Goal: Navigation & Orientation: Find specific page/section

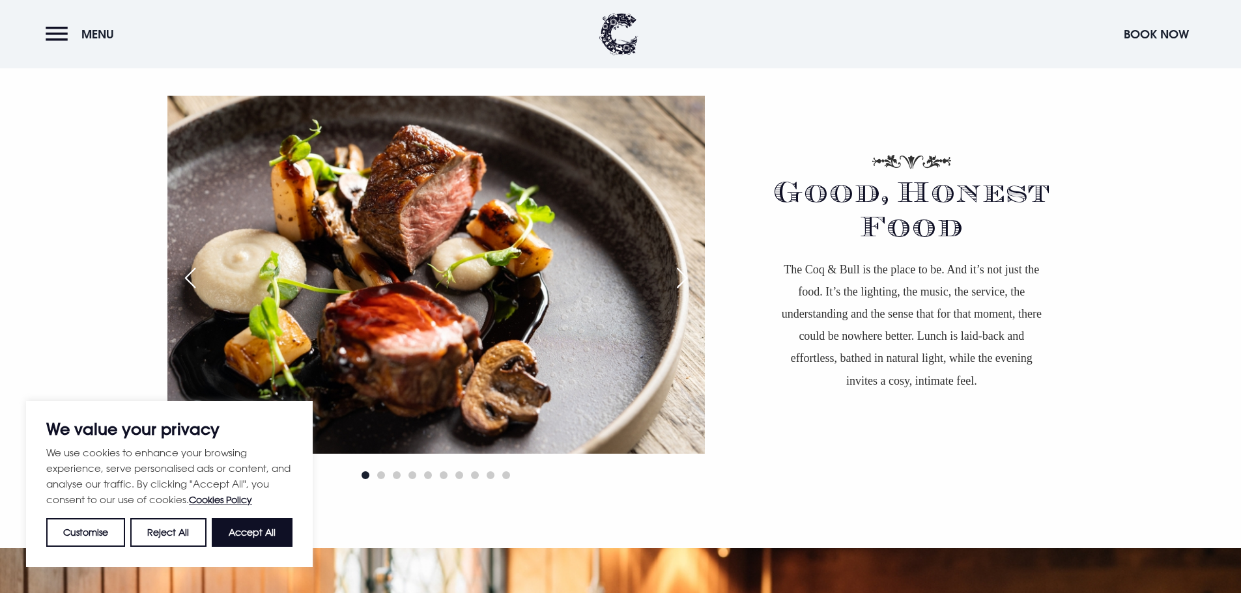
scroll to position [847, 0]
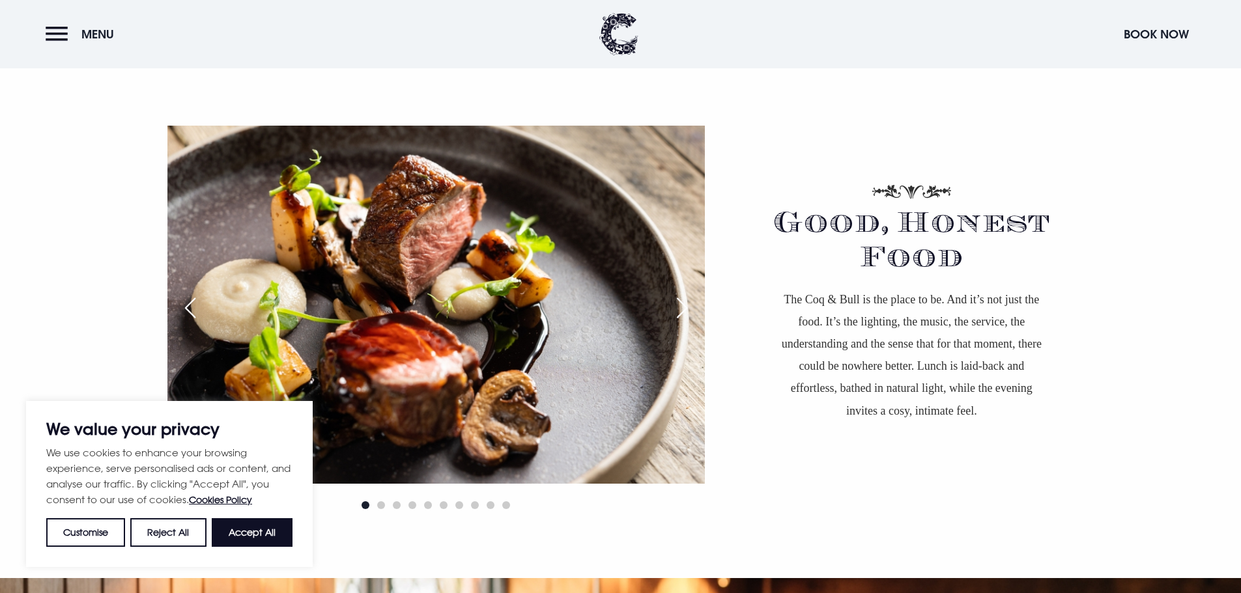
click at [380, 224] on img at bounding box center [435, 305] width 537 height 358
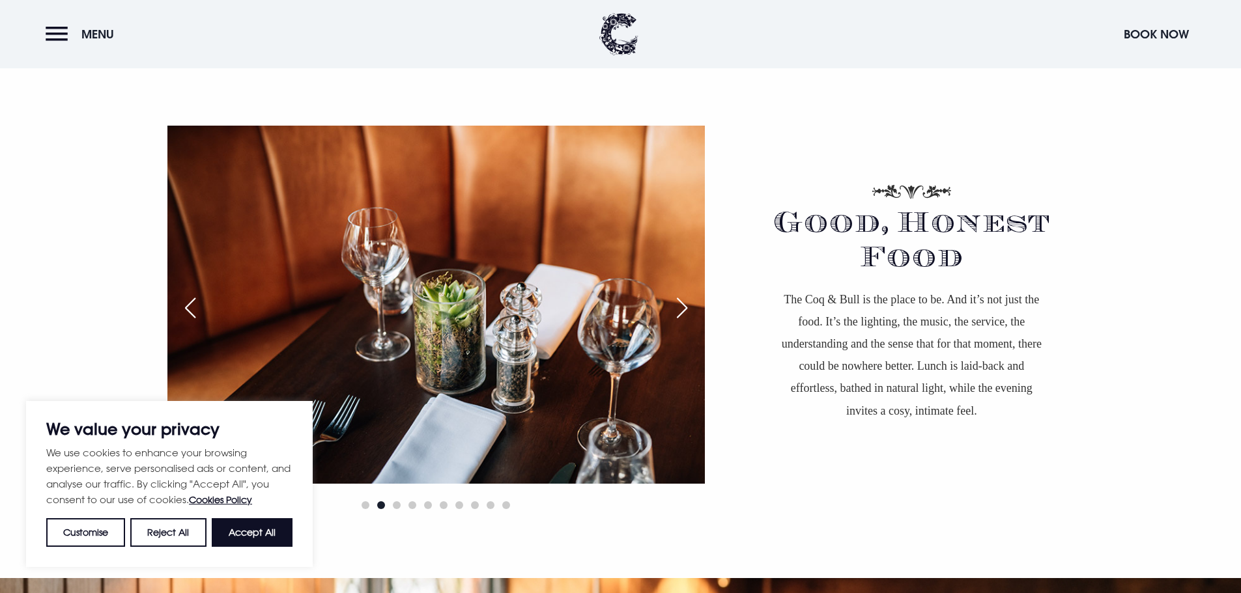
click at [457, 223] on img at bounding box center [435, 305] width 537 height 358
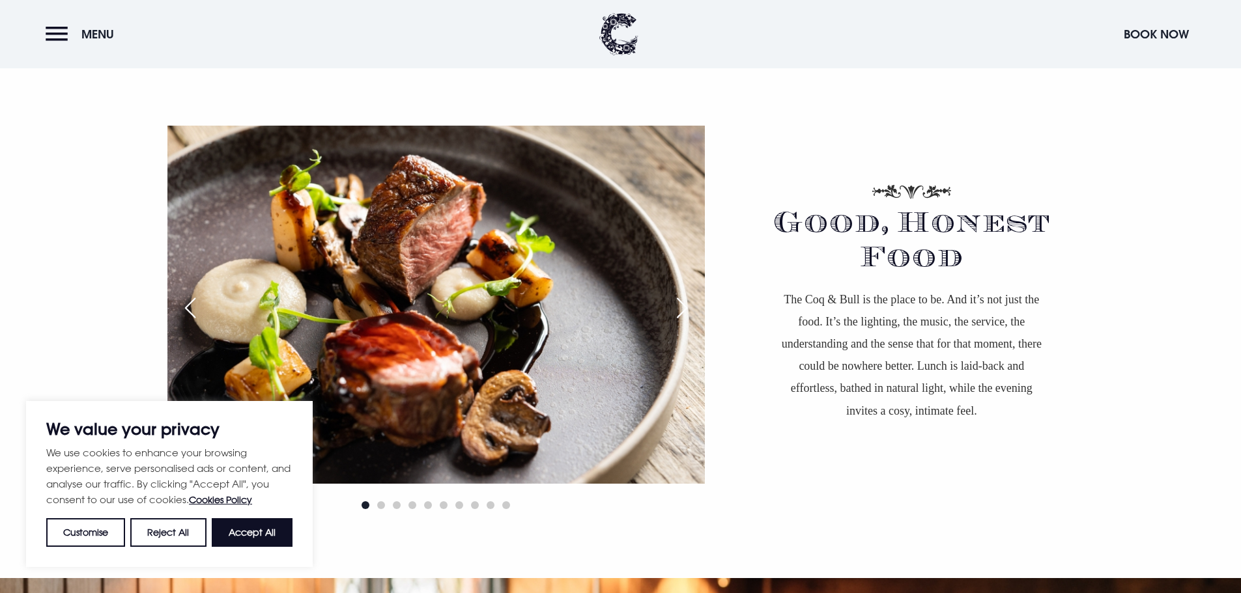
click at [407, 451] on img at bounding box center [435, 305] width 537 height 358
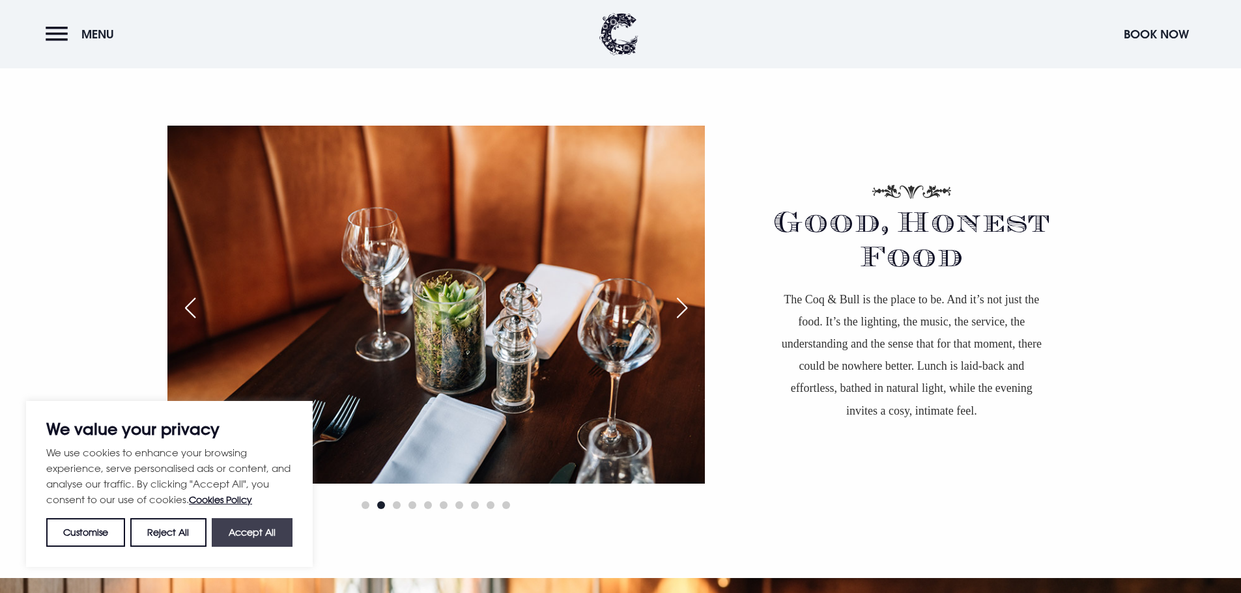
click at [281, 526] on button "Accept All" at bounding box center [252, 532] width 81 height 29
checkbox input "true"
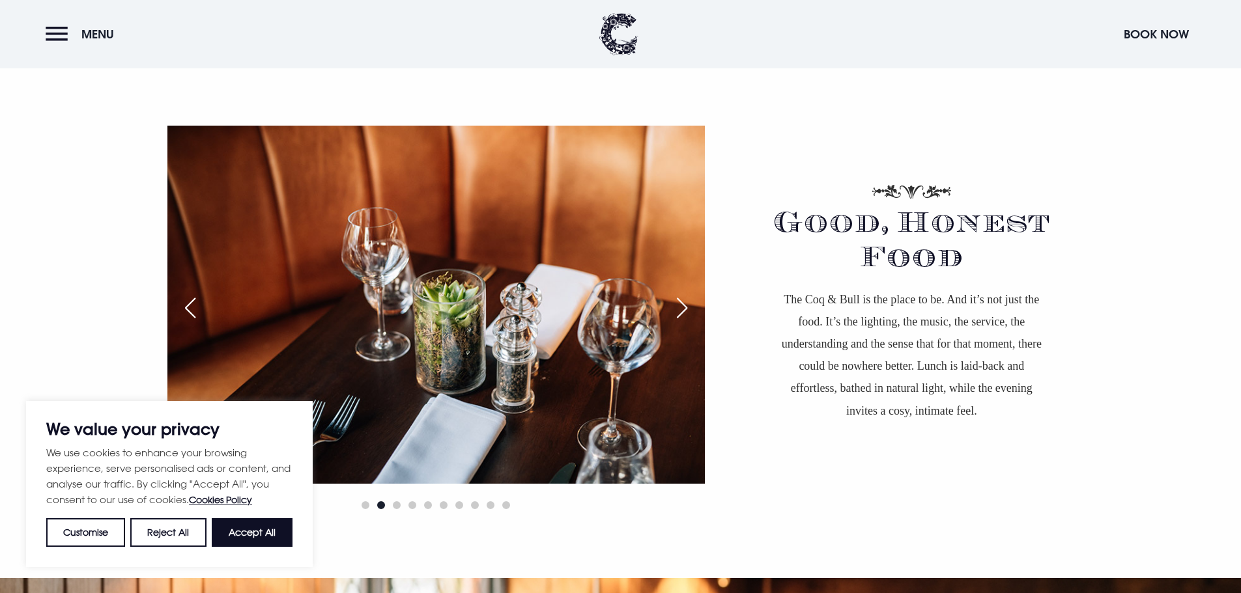
checkbox input "true"
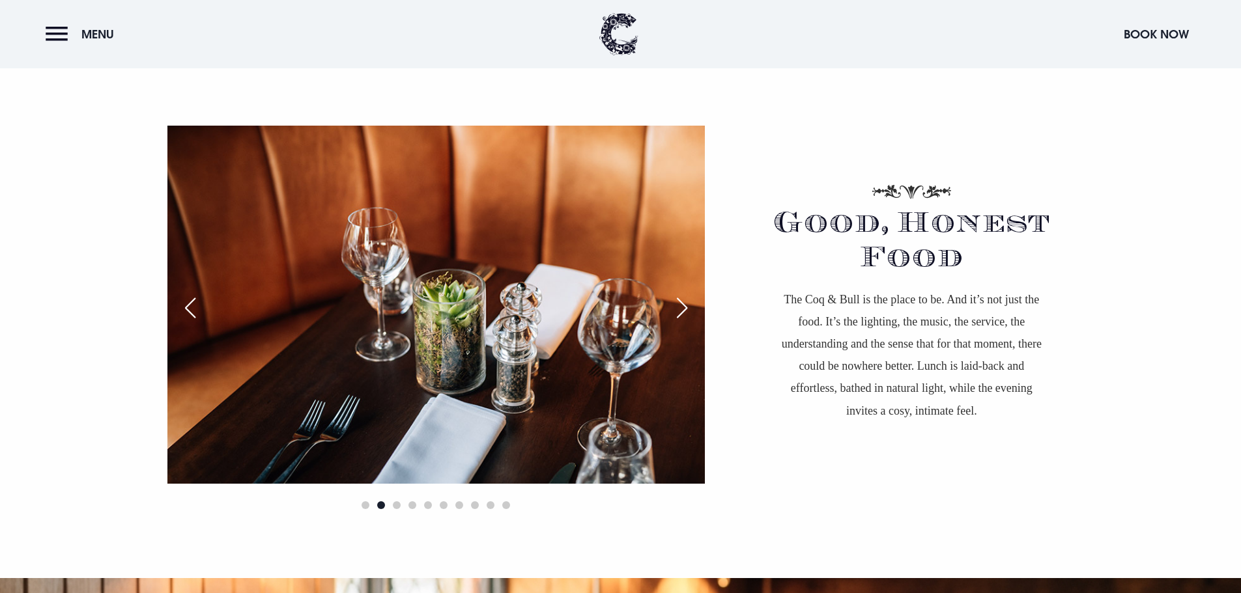
click at [396, 331] on img at bounding box center [435, 305] width 537 height 358
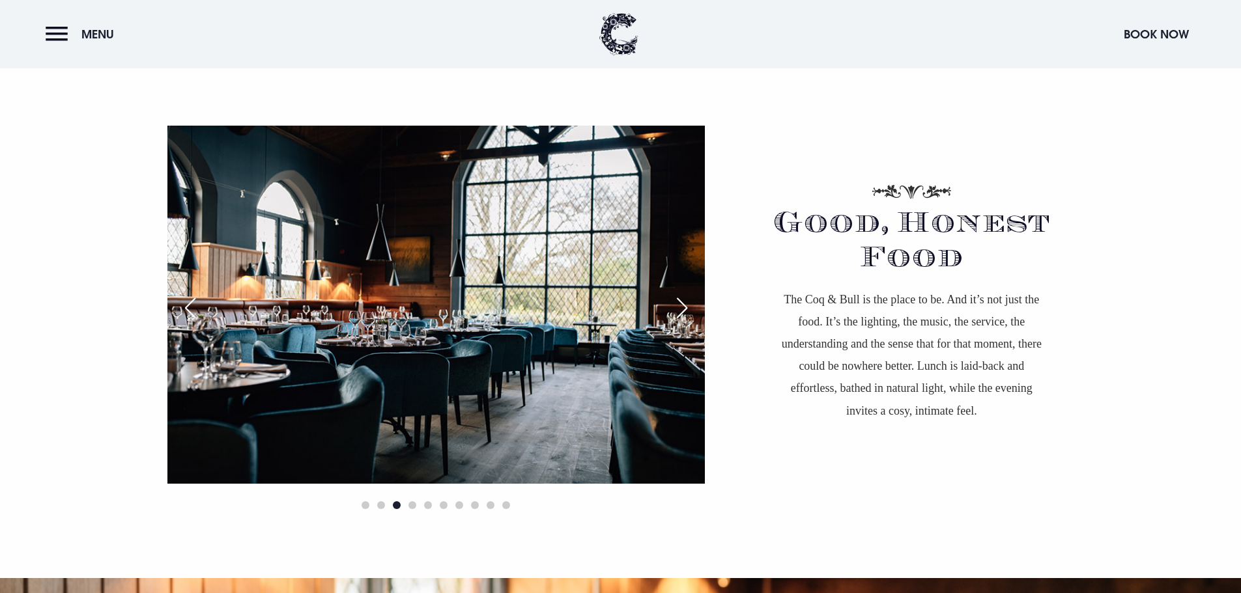
click at [105, 285] on div "Good, Honest Food The Coq & Bull is the place to be. And it’s not just the food…" at bounding box center [620, 320] width 1241 height 518
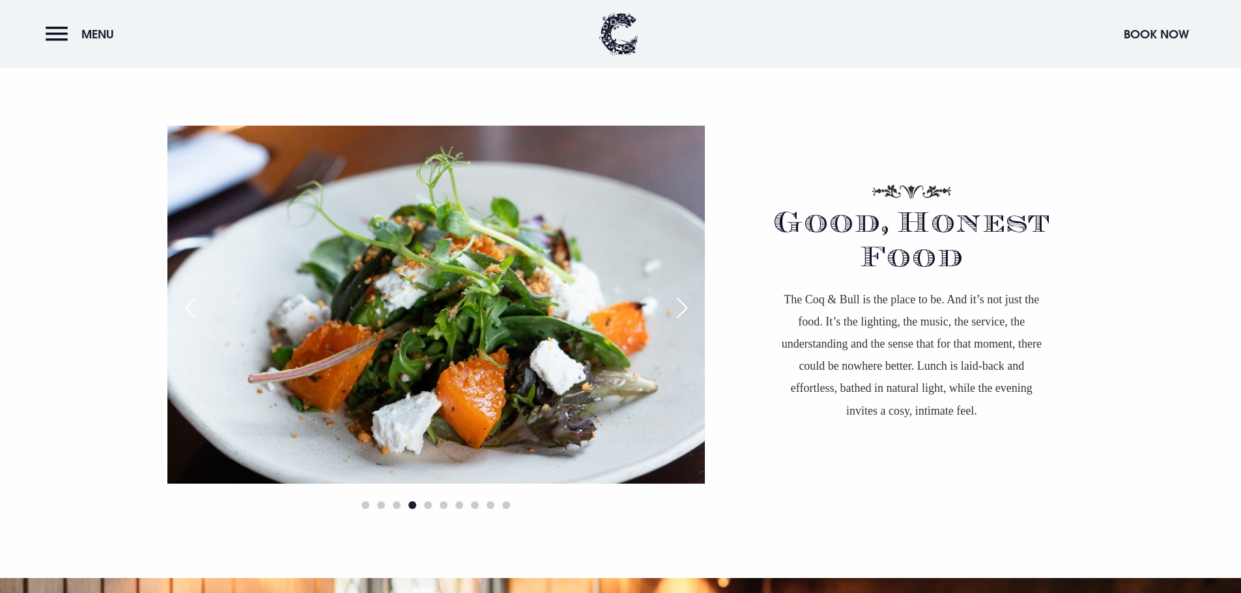
click at [201, 346] on img at bounding box center [435, 305] width 537 height 358
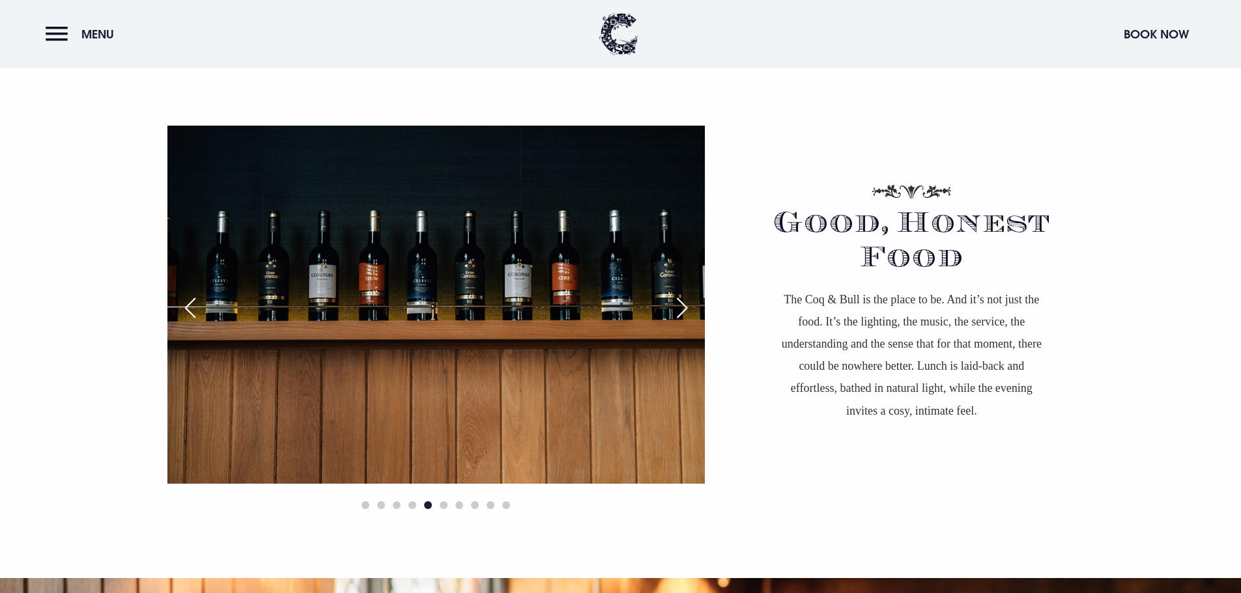
click at [136, 362] on div "Good, Honest Food The Coq & Bull is the place to be. And it’s not just the food…" at bounding box center [620, 320] width 1241 height 518
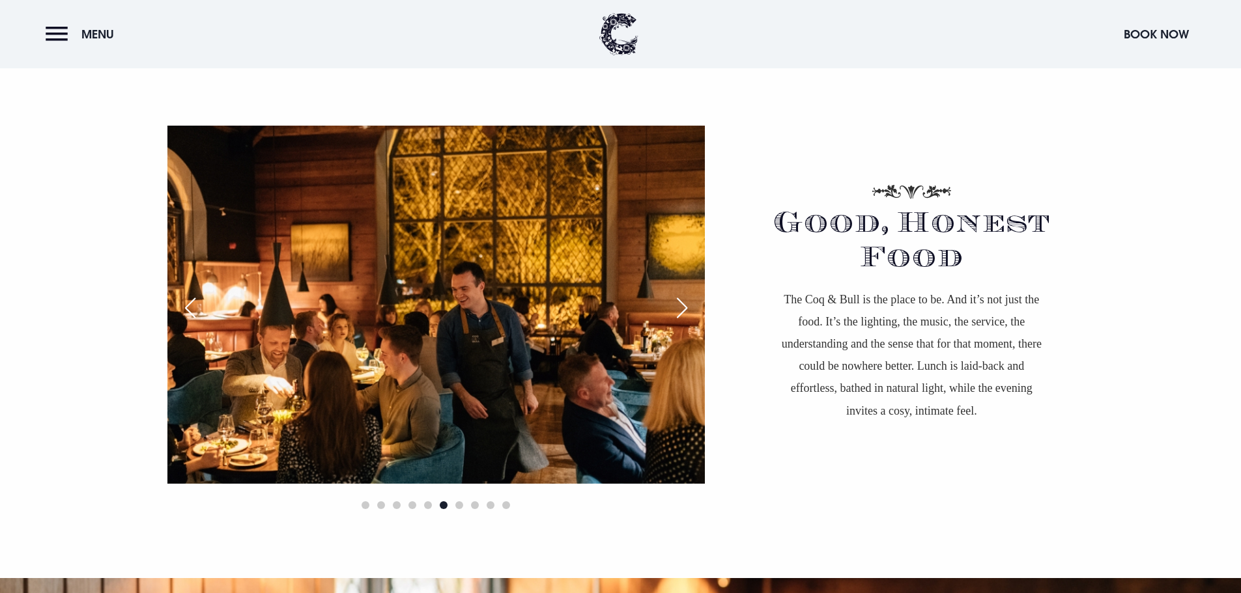
click at [251, 348] on img at bounding box center [435, 305] width 537 height 358
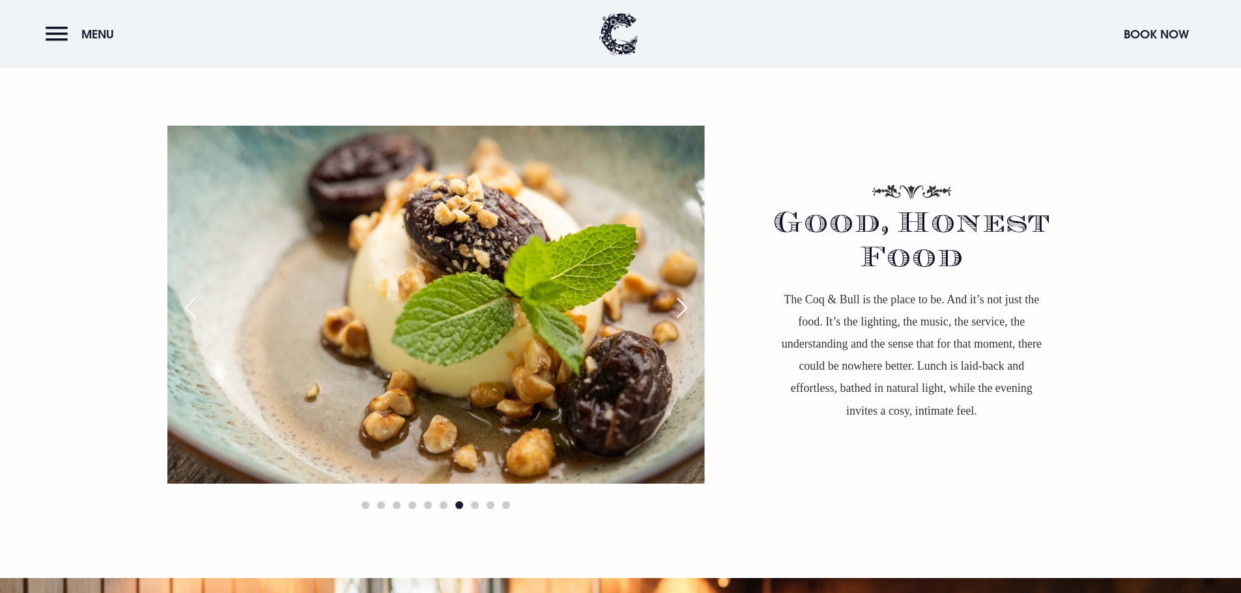
click at [368, 316] on img at bounding box center [435, 305] width 537 height 358
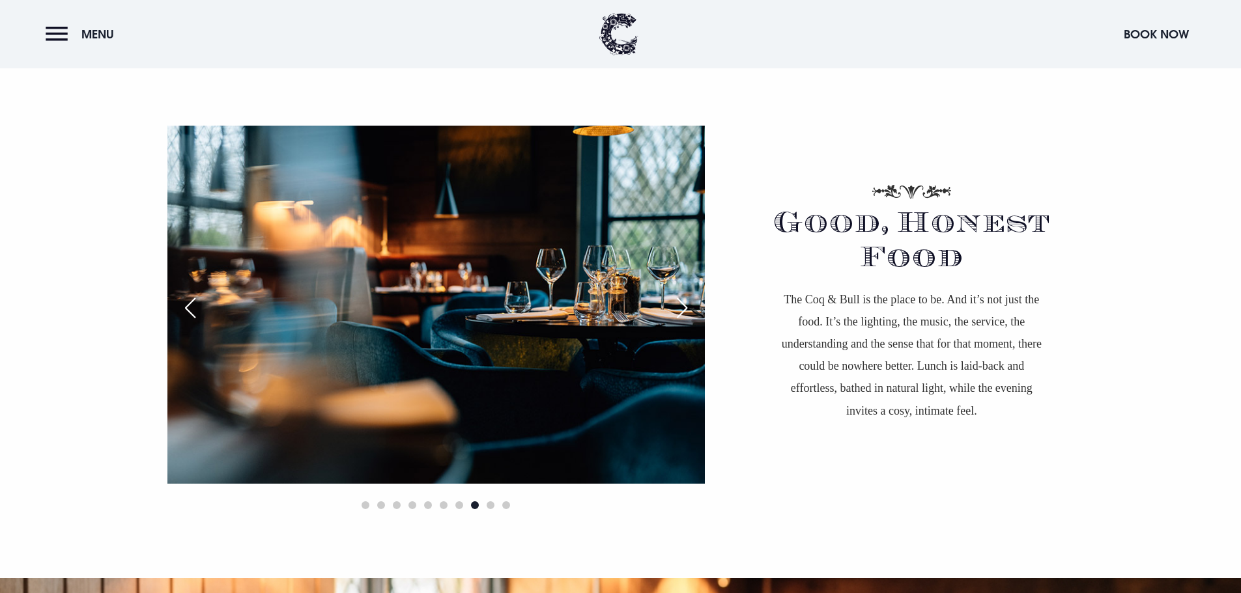
click at [377, 318] on img at bounding box center [435, 305] width 537 height 358
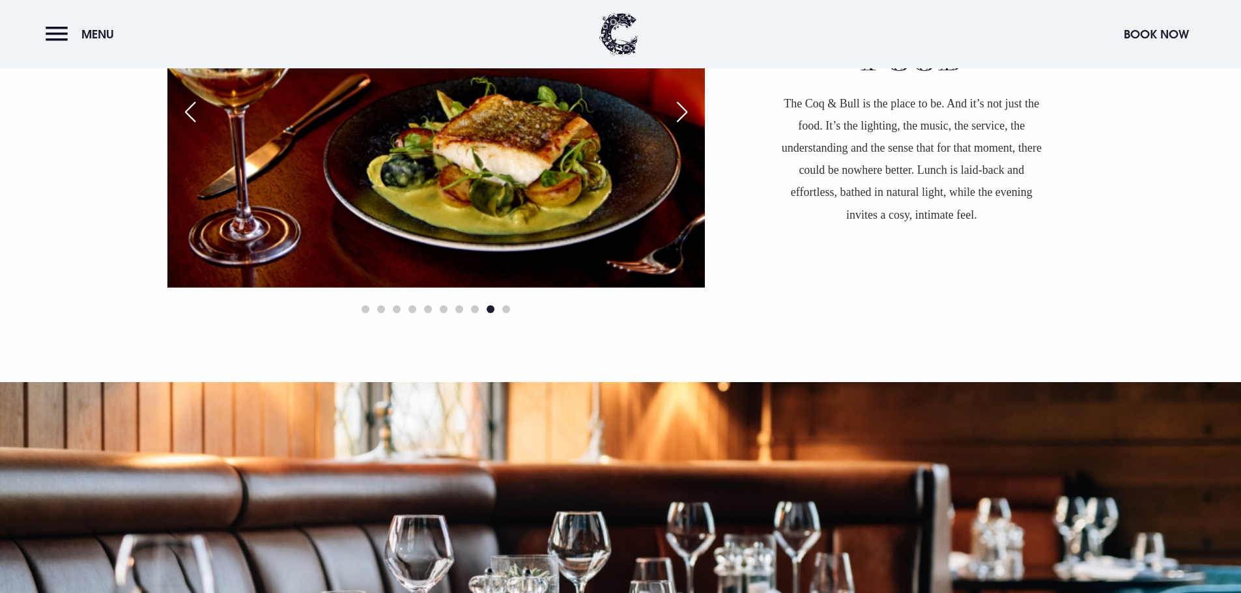
scroll to position [1042, 0]
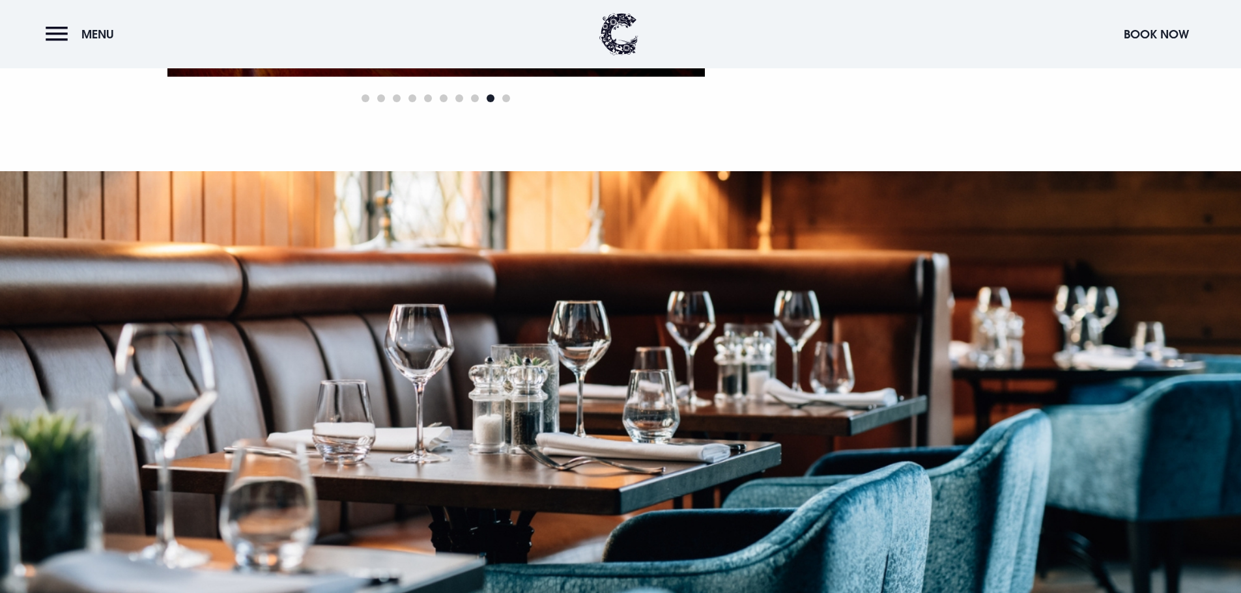
drag, startPoint x: 742, startPoint y: 184, endPoint x: 743, endPoint y: 364, distance: 179.8
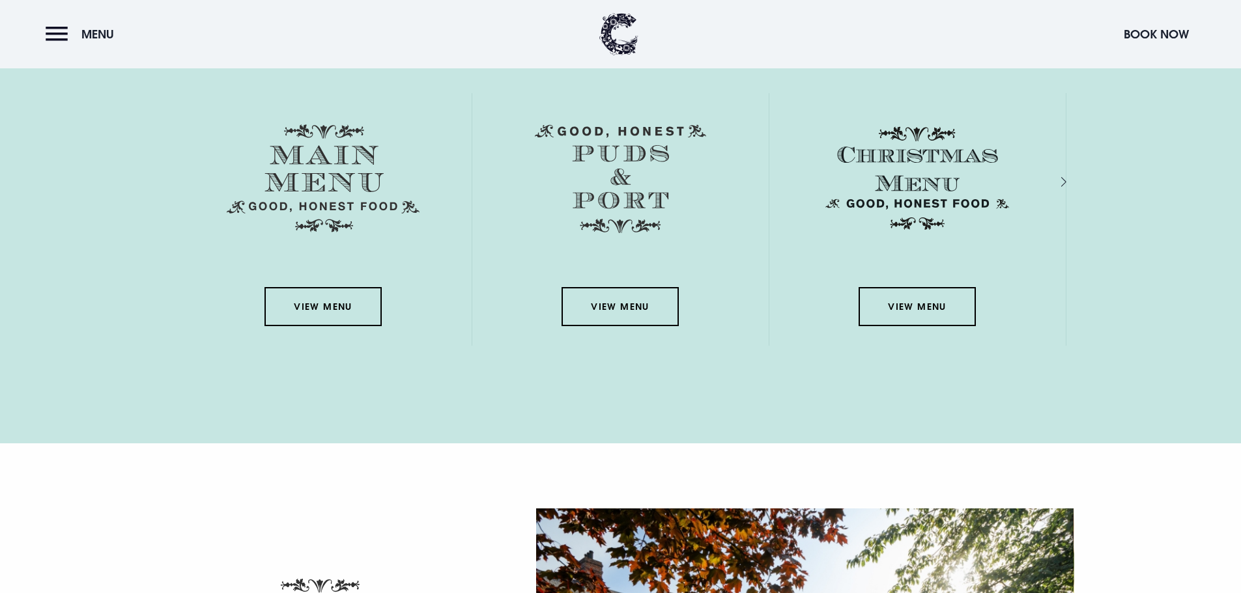
scroll to position [1885, 0]
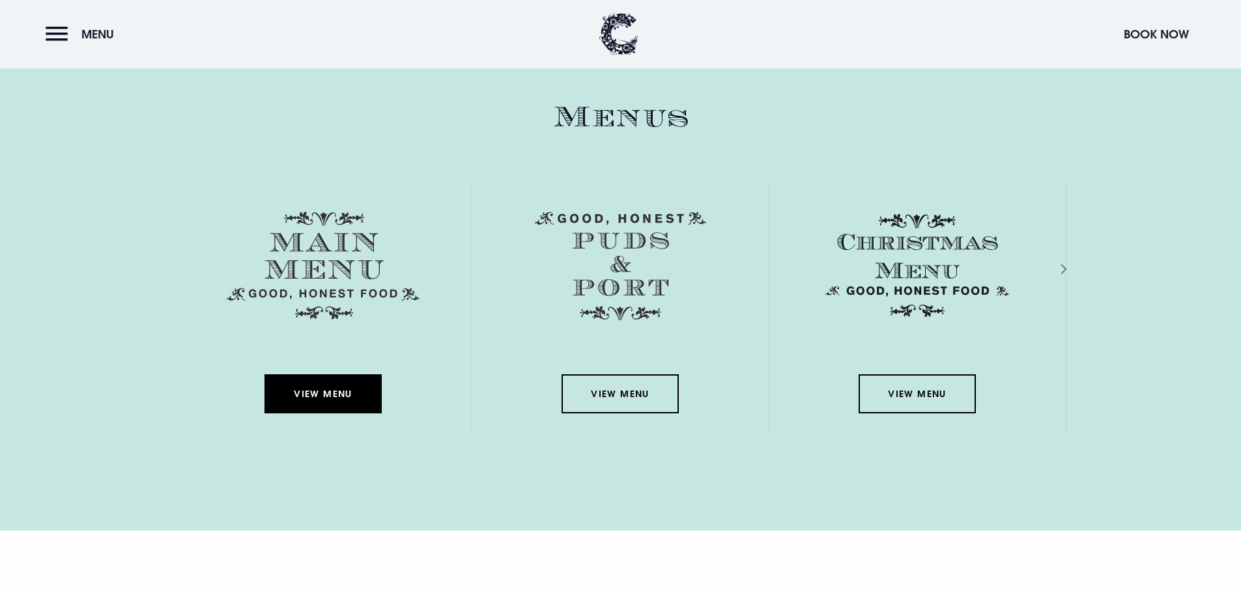
click at [306, 391] on link "View Menu" at bounding box center [322, 394] width 117 height 39
click at [358, 400] on link "View Menu" at bounding box center [322, 394] width 117 height 39
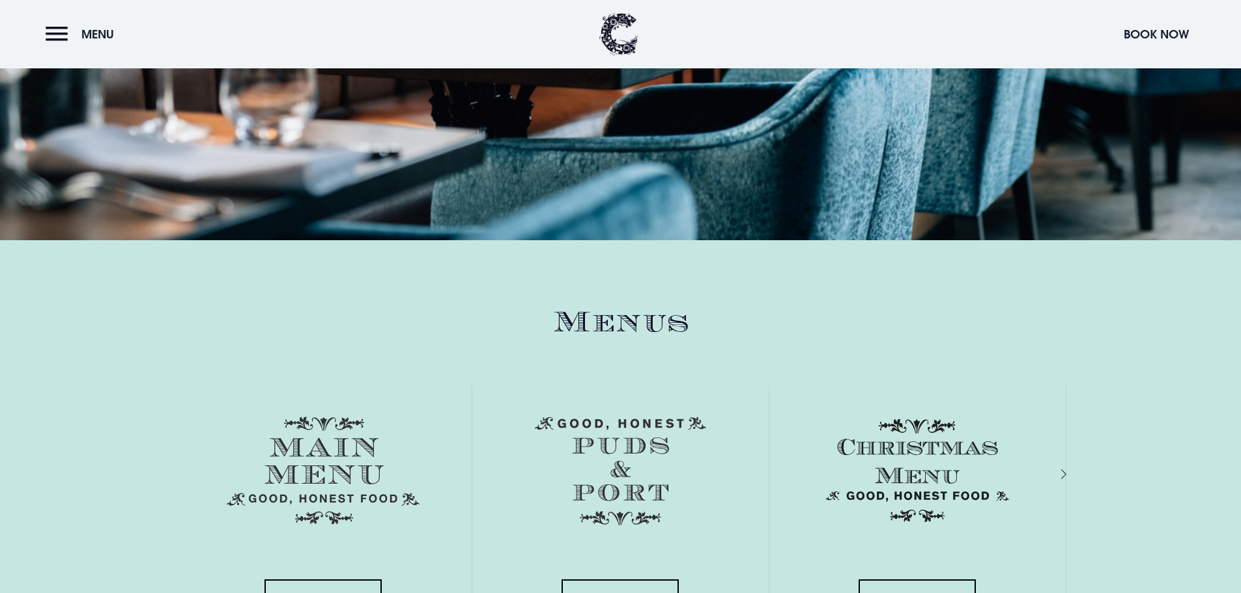
scroll to position [1820, 0]
